Goal: Navigation & Orientation: Find specific page/section

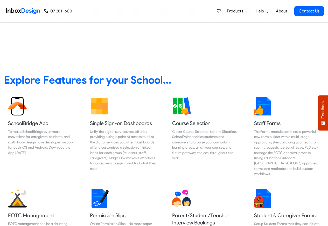
scroll to position [342, 0]
